Goal: Transaction & Acquisition: Download file/media

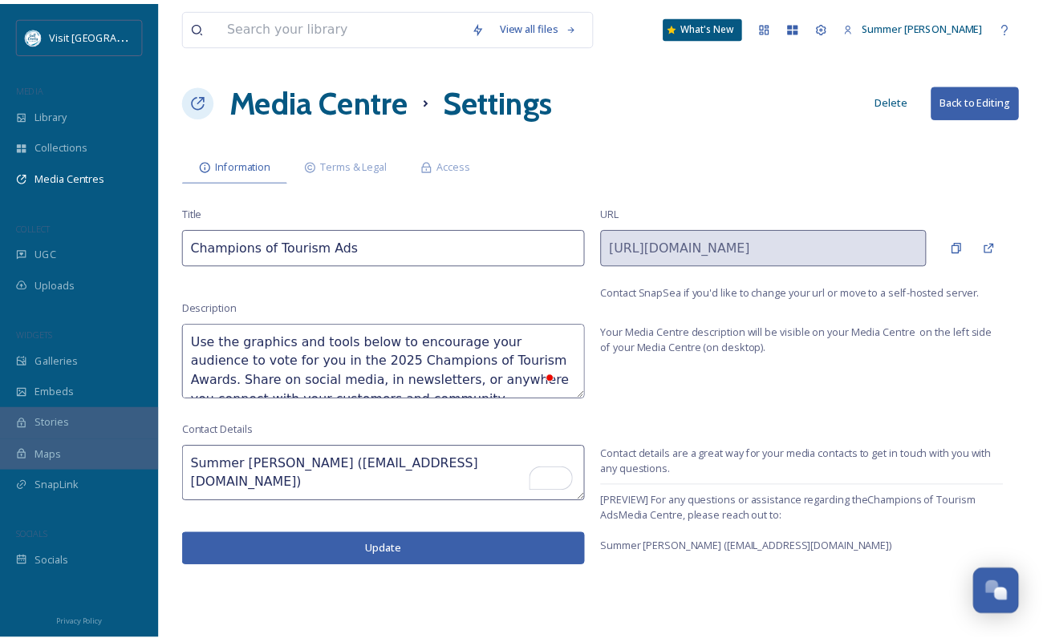
scroll to position [144, 0]
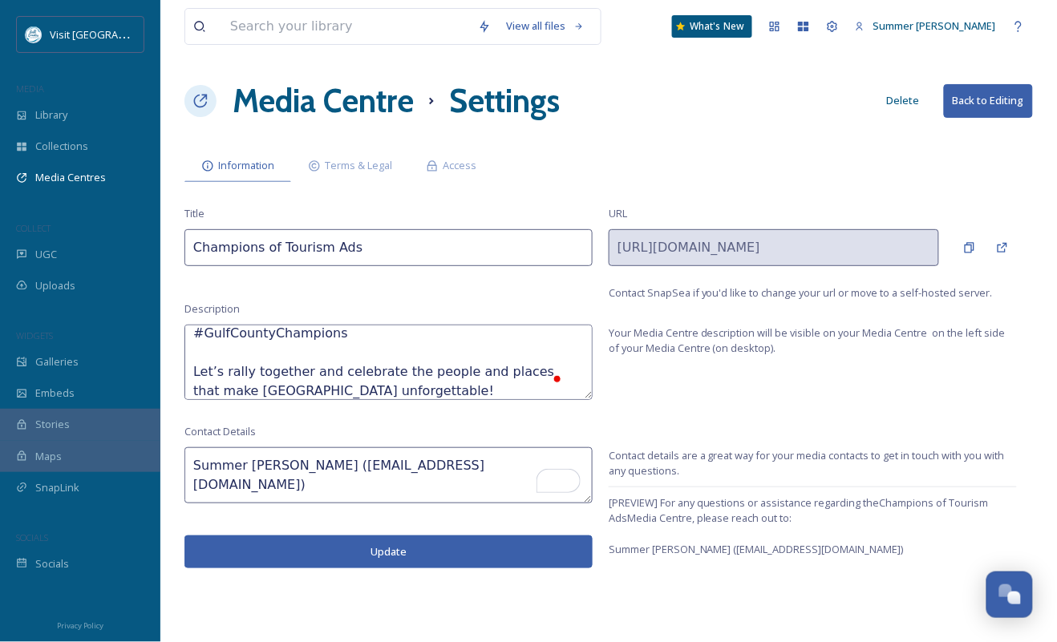
click at [389, 551] on button "Update" at bounding box center [388, 552] width 408 height 33
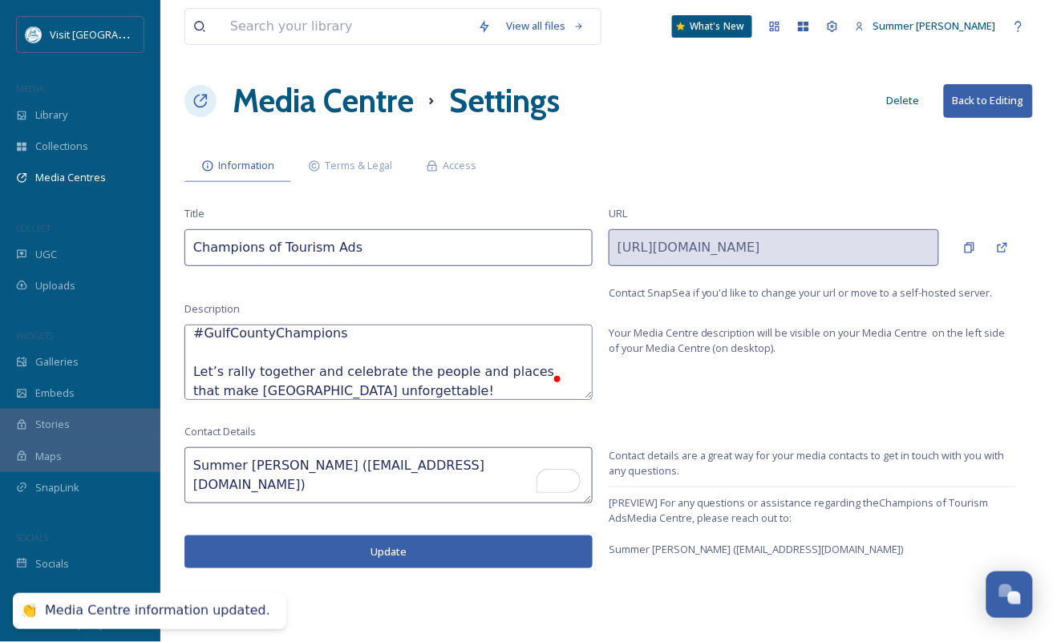
click at [983, 93] on button "Back to Editing" at bounding box center [988, 100] width 89 height 33
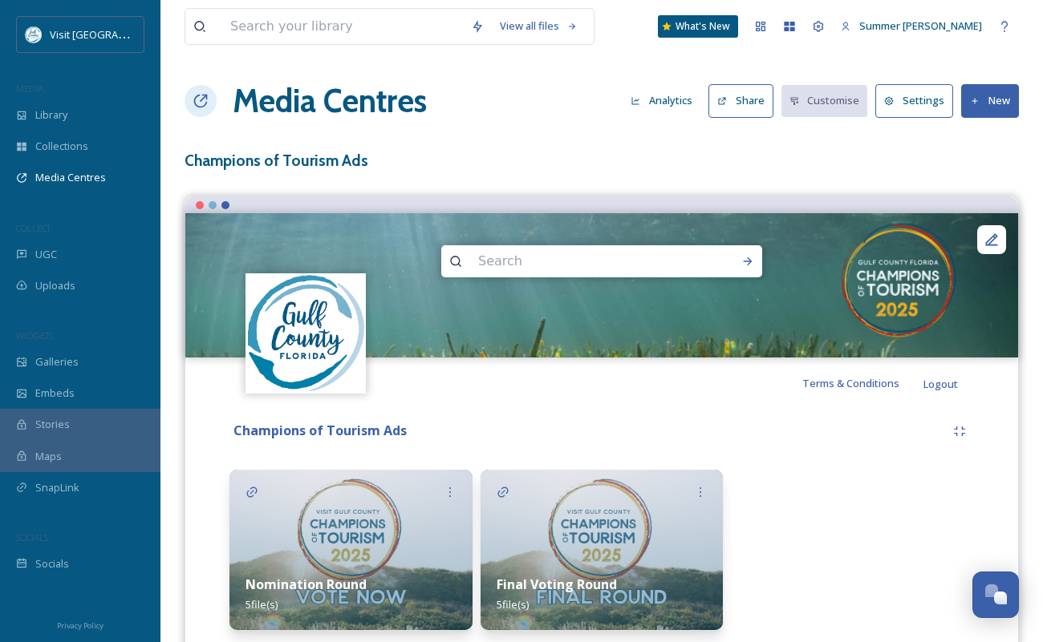
scroll to position [53, 0]
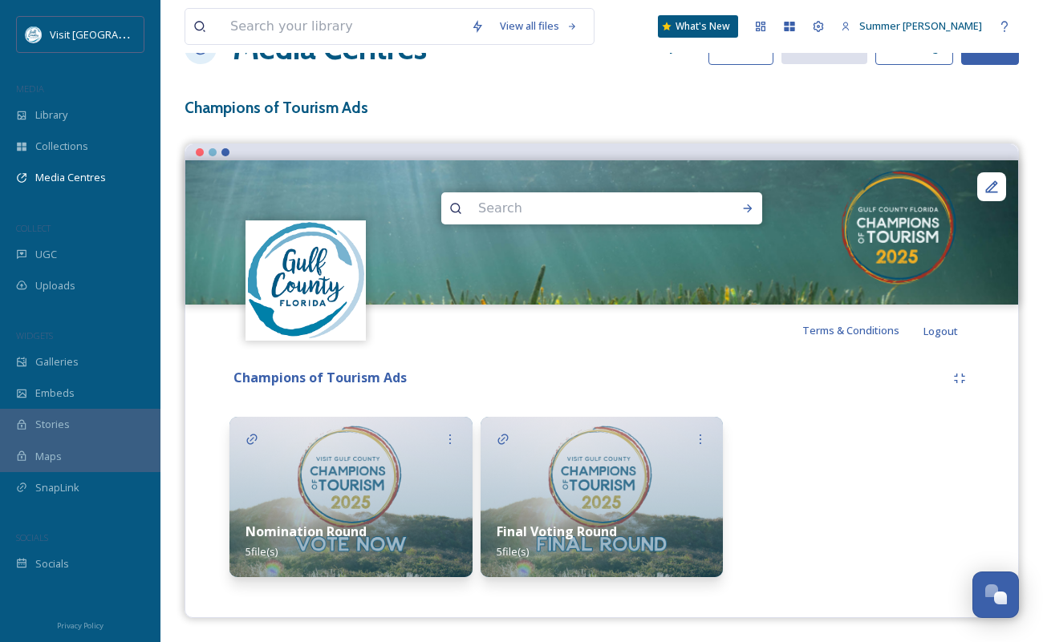
click at [634, 472] on img at bounding box center [601, 497] width 243 height 160
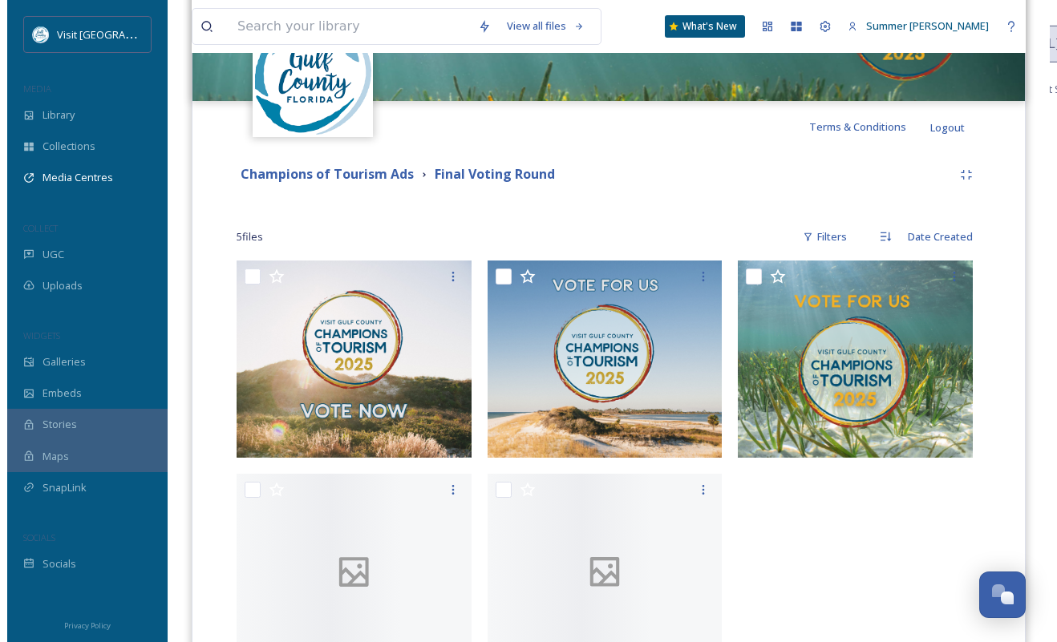
scroll to position [370, 0]
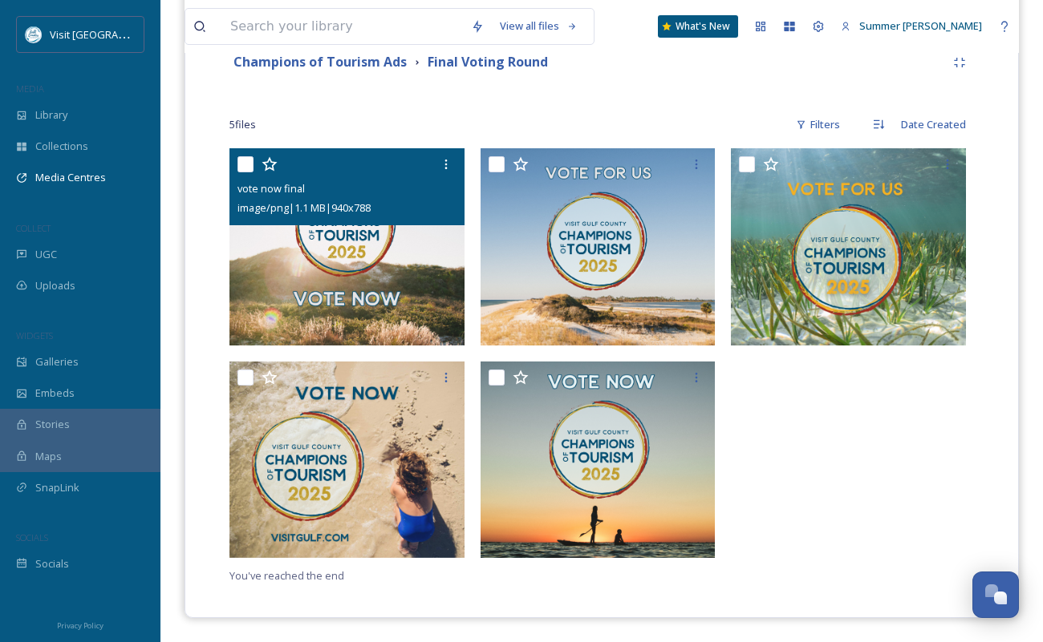
click at [338, 256] on img at bounding box center [346, 246] width 235 height 197
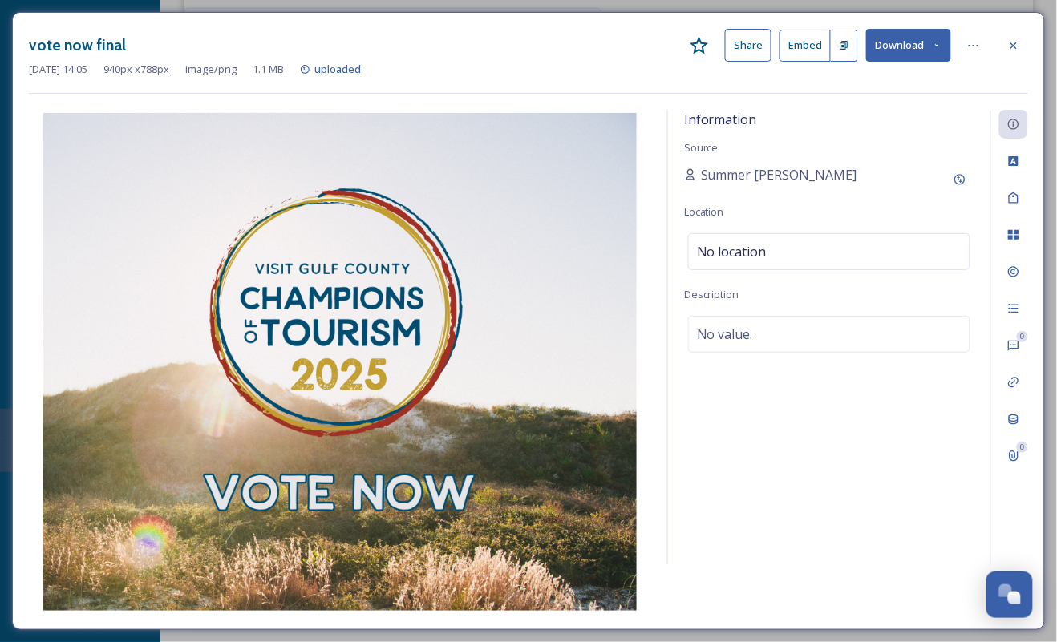
click at [905, 47] on button "Download" at bounding box center [908, 45] width 85 height 33
click at [851, 83] on span "Download Original (940 x 788)" at bounding box center [872, 82] width 140 height 15
